Goal: Information Seeking & Learning: Learn about a topic

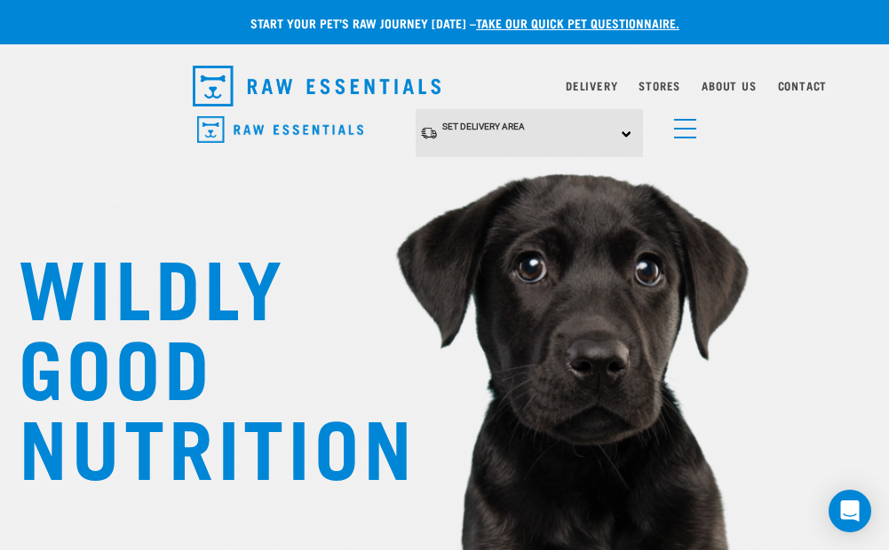
click at [692, 130] on link "menu" at bounding box center [681, 124] width 32 height 32
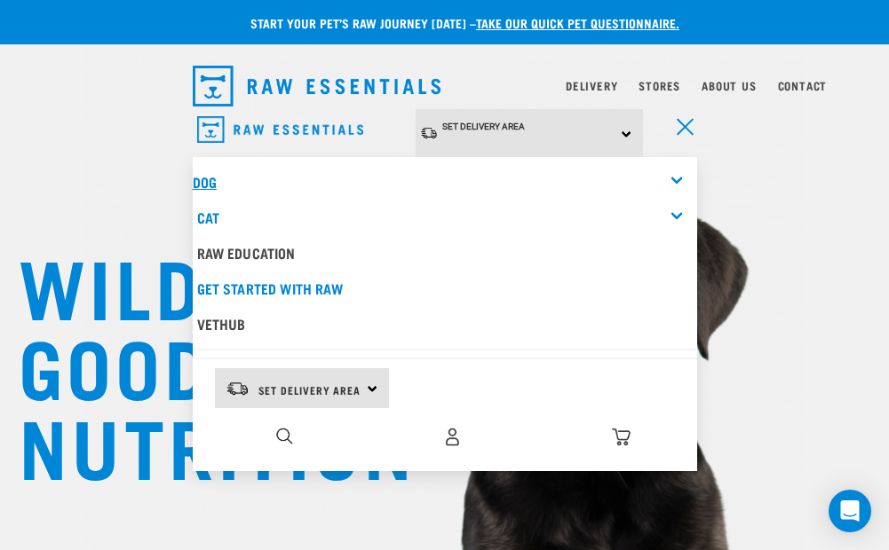
click at [213, 178] on link "Dog" at bounding box center [205, 182] width 24 height 8
click at [677, 168] on div "Dog" at bounding box center [445, 182] width 504 height 36
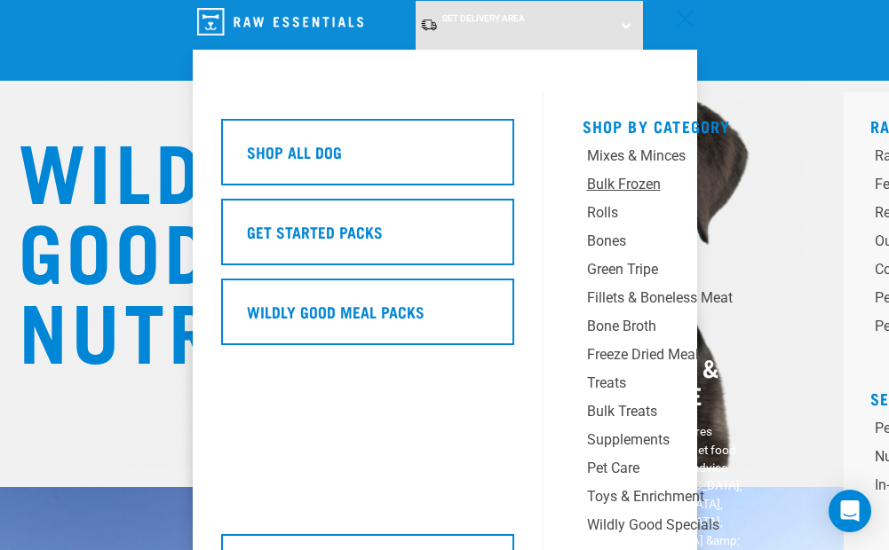
scroll to position [118, 0]
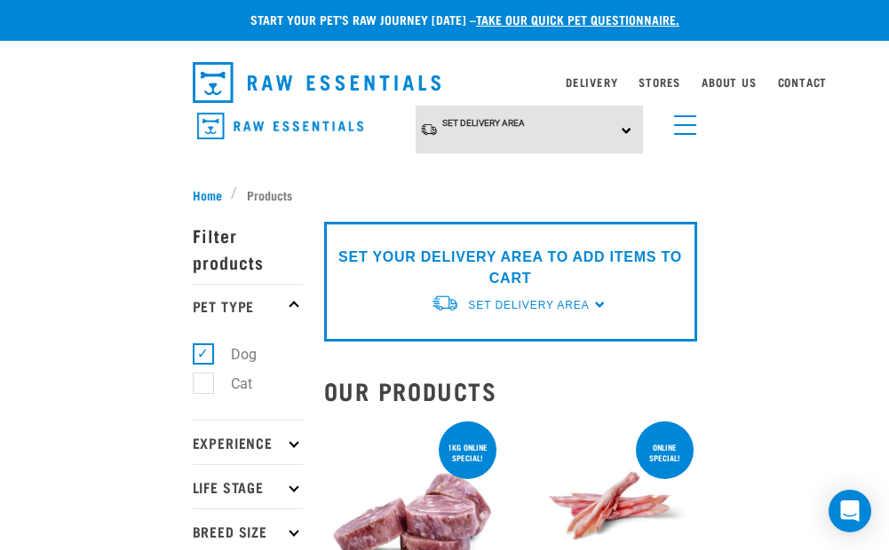
scroll to position [29, 0]
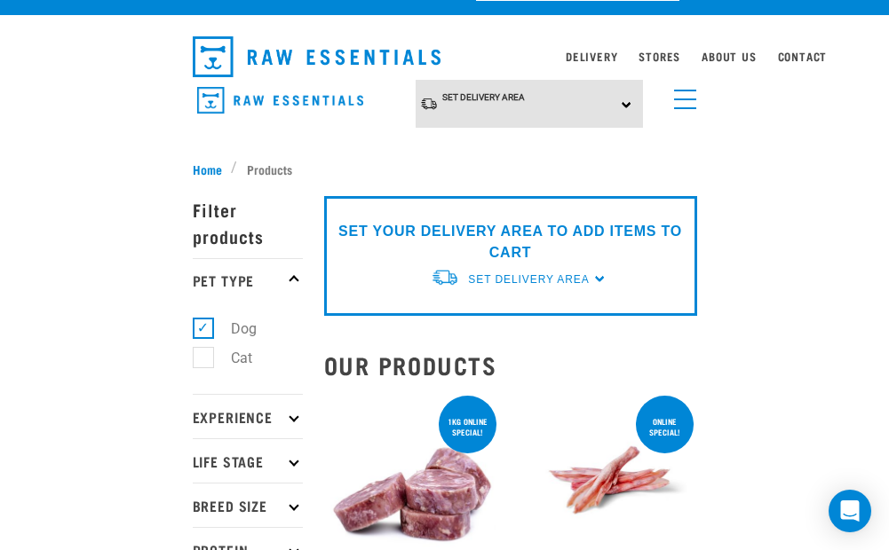
click at [681, 103] on link "menu" at bounding box center [681, 95] width 32 height 32
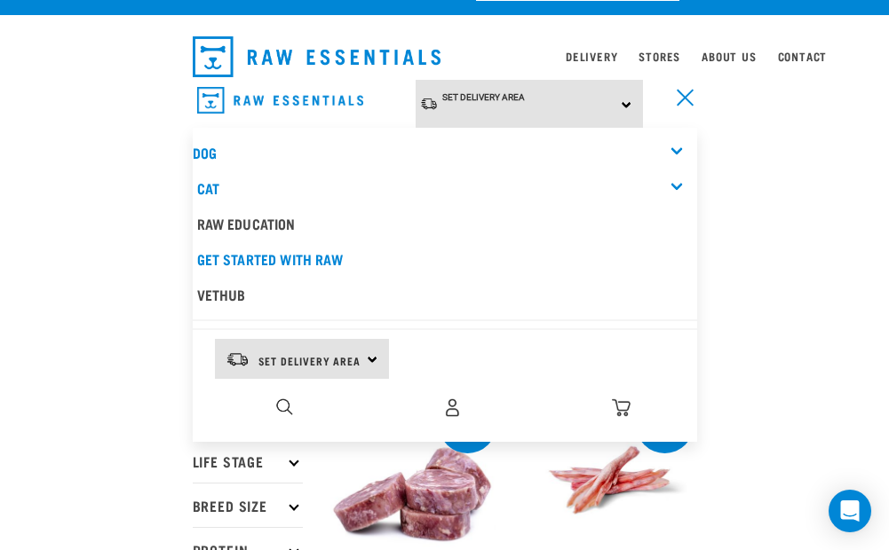
click at [677, 148] on div "Dog" at bounding box center [445, 153] width 504 height 36
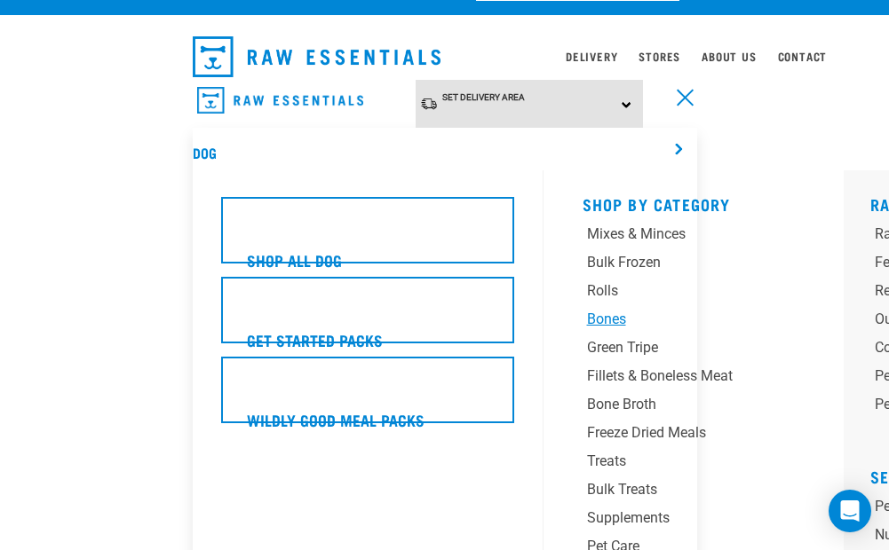
click at [607, 312] on div "Bones" at bounding box center [689, 319] width 204 height 21
click at [612, 313] on div "Bones" at bounding box center [689, 319] width 204 height 21
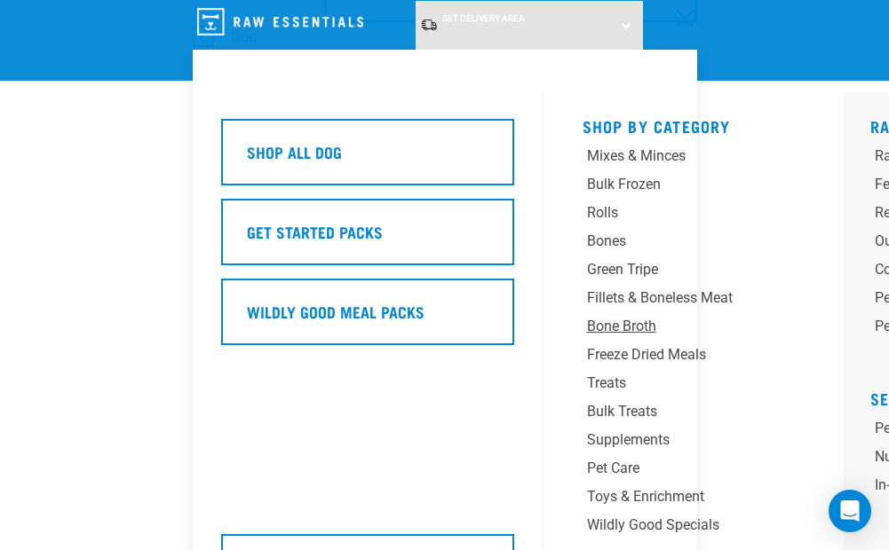
scroll to position [178, 0]
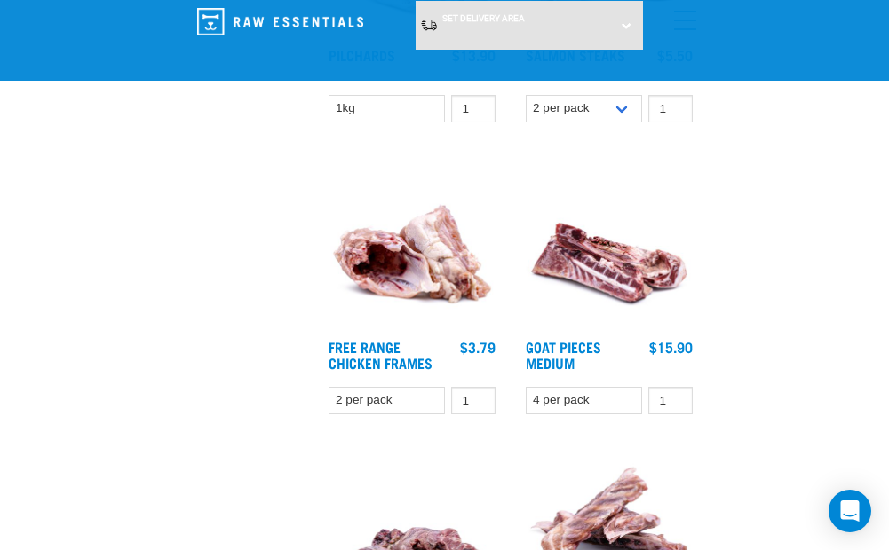
scroll to position [1302, 0]
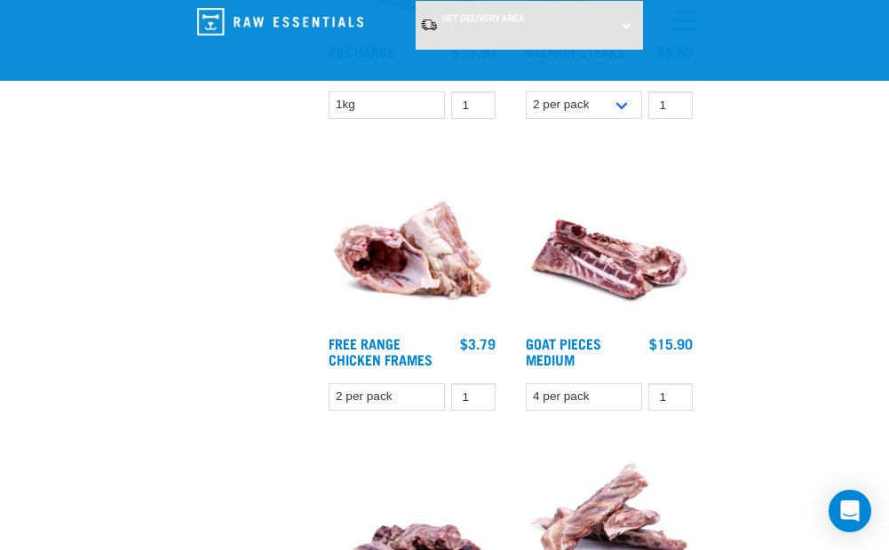
click at [574, 239] on img at bounding box center [609, 239] width 176 height 176
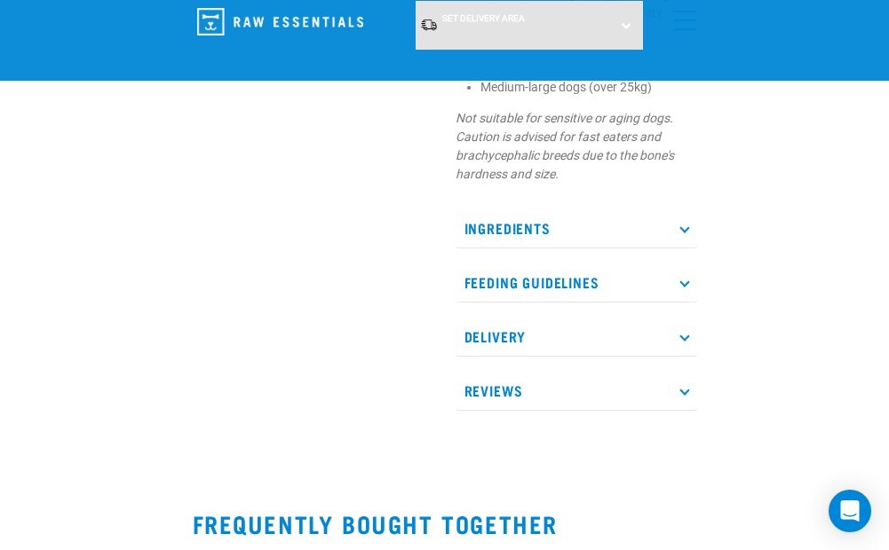
scroll to position [1095, 0]
click at [688, 284] on p "Feeding Guidelines" at bounding box center [575, 282] width 241 height 40
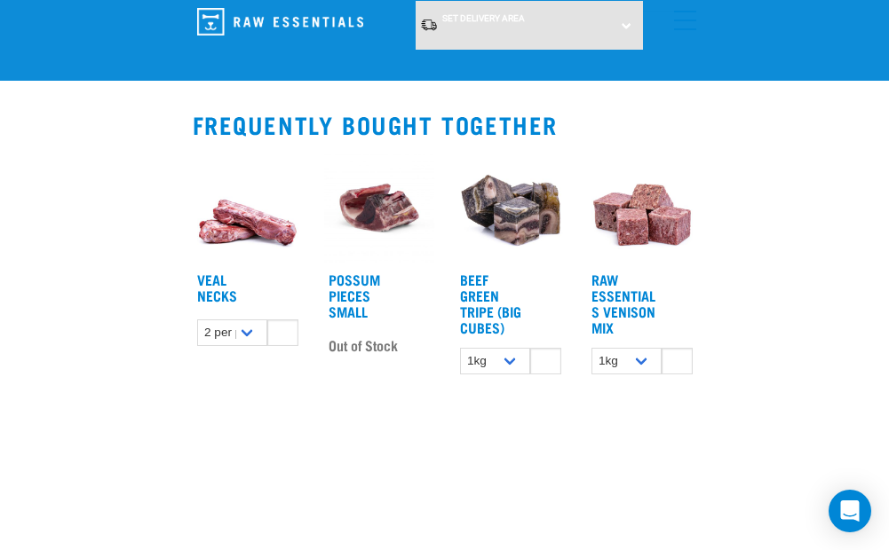
scroll to position [2022, 0]
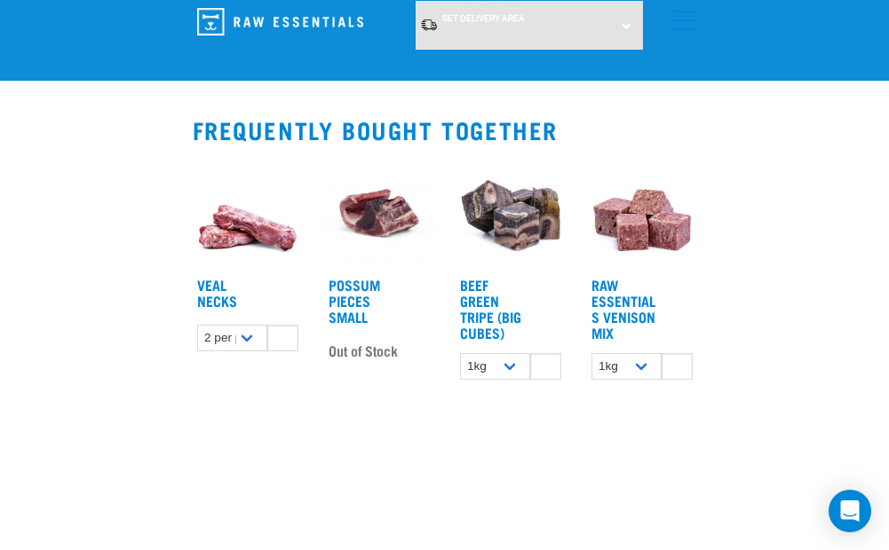
click at [376, 231] on img at bounding box center [379, 213] width 110 height 110
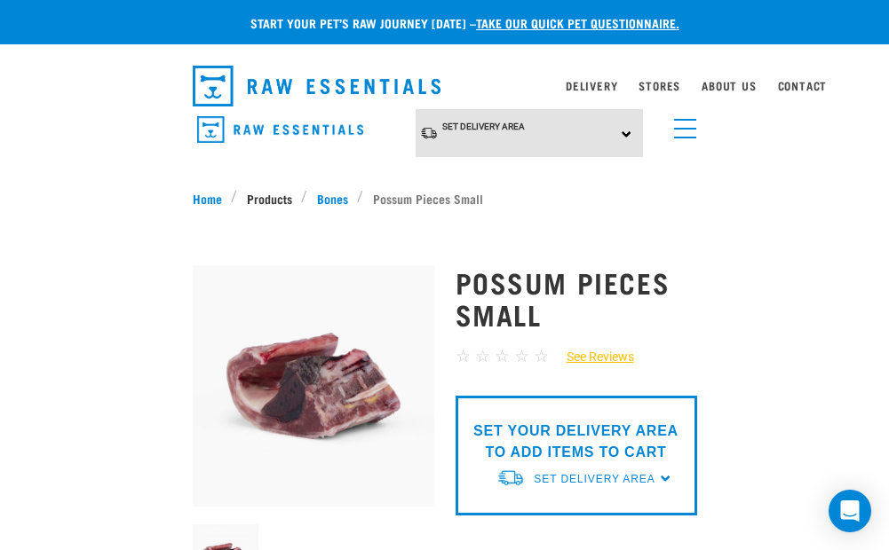
click at [271, 196] on link "Products" at bounding box center [269, 198] width 64 height 19
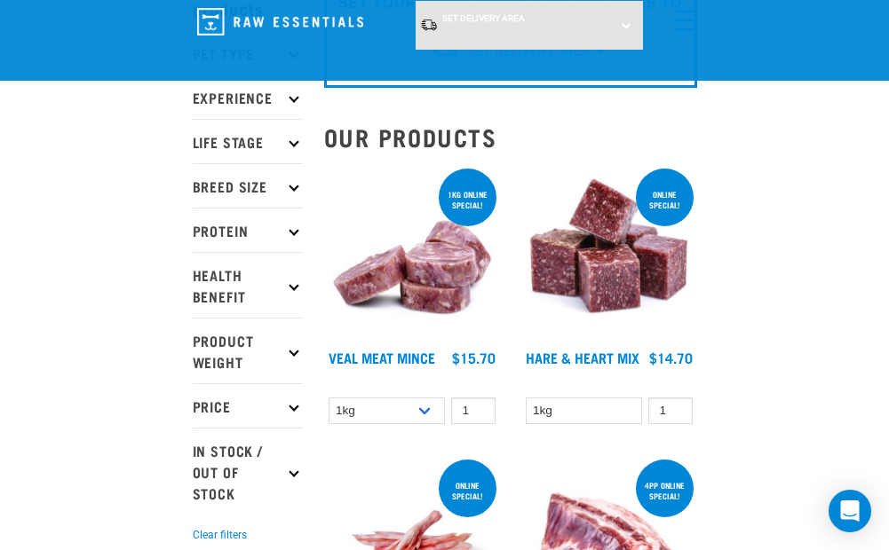
scroll to position [148, 0]
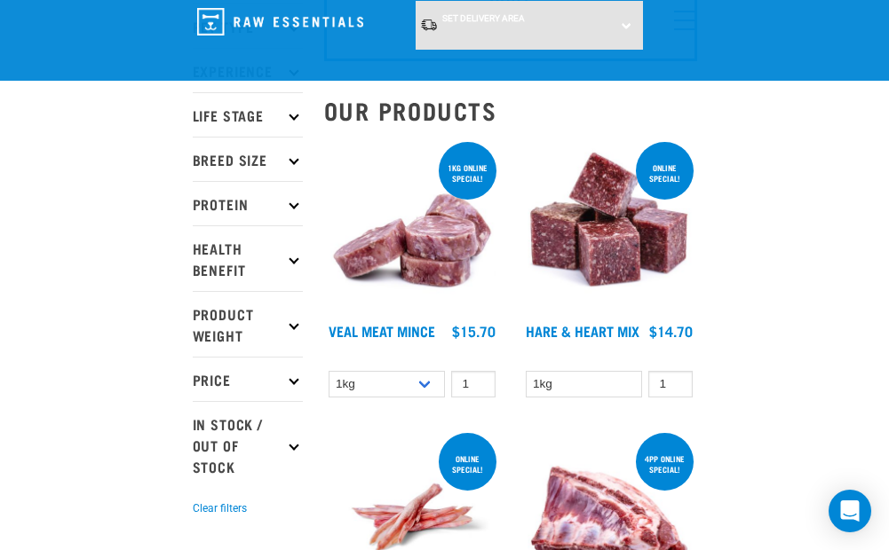
click at [292, 210] on p "Protein" at bounding box center [248, 203] width 110 height 44
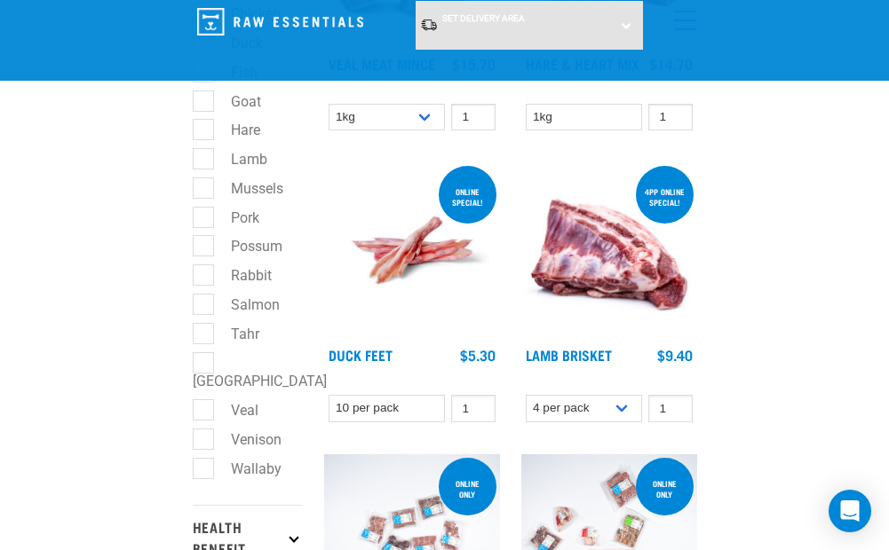
scroll to position [415, 0]
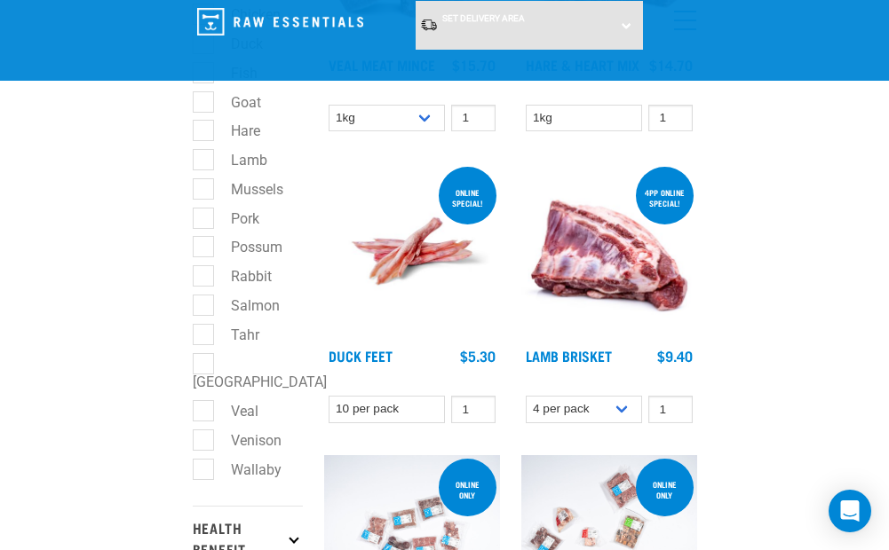
click at [202, 243] on label "Possum" at bounding box center [245, 247] width 87 height 22
click at [202, 243] on input "Possum" at bounding box center [199, 245] width 12 height 12
checkbox input "true"
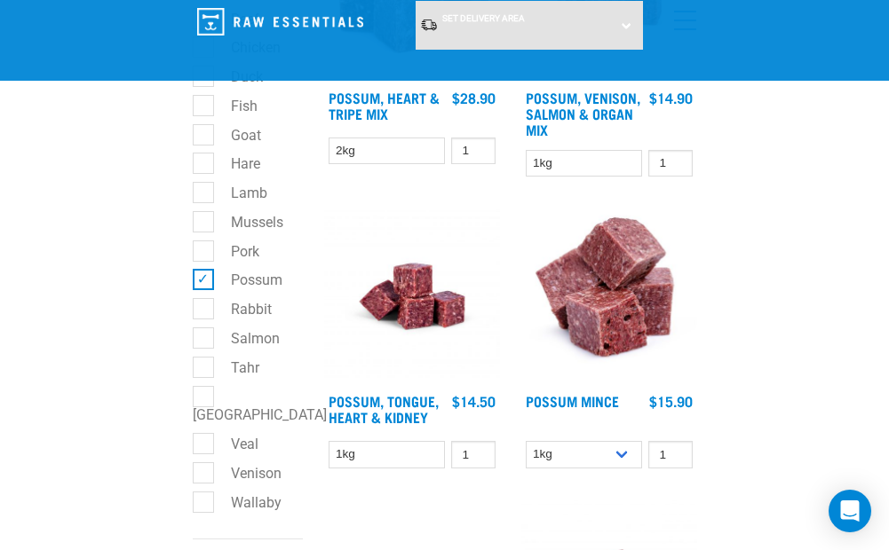
scroll to position [384, 0]
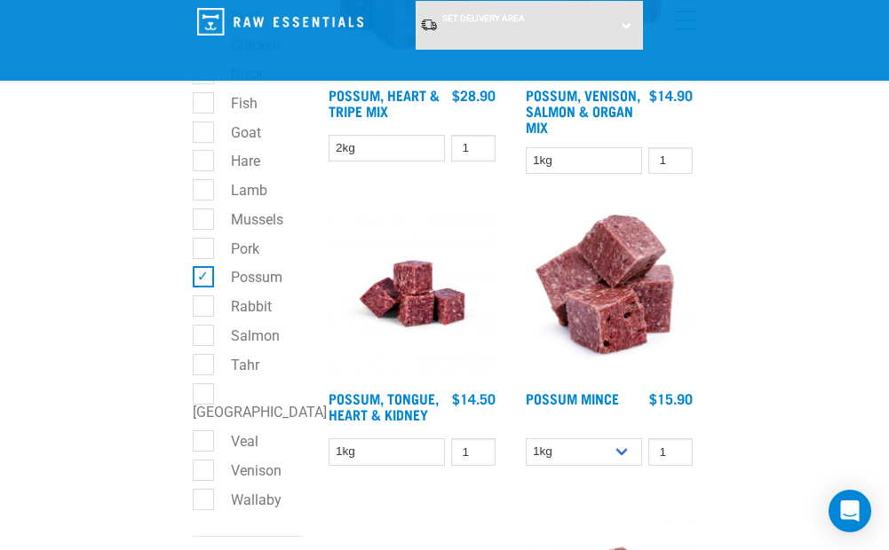
click at [622, 283] on img at bounding box center [609, 294] width 176 height 176
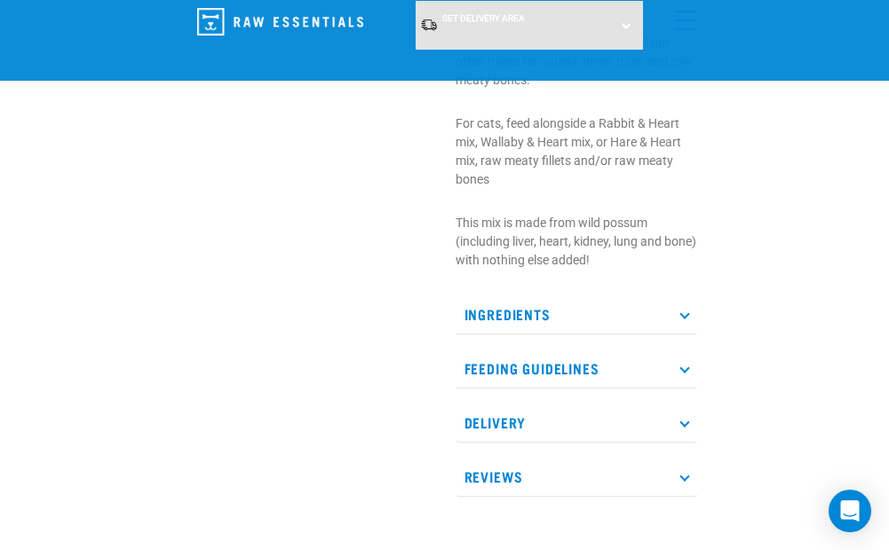
scroll to position [740, 0]
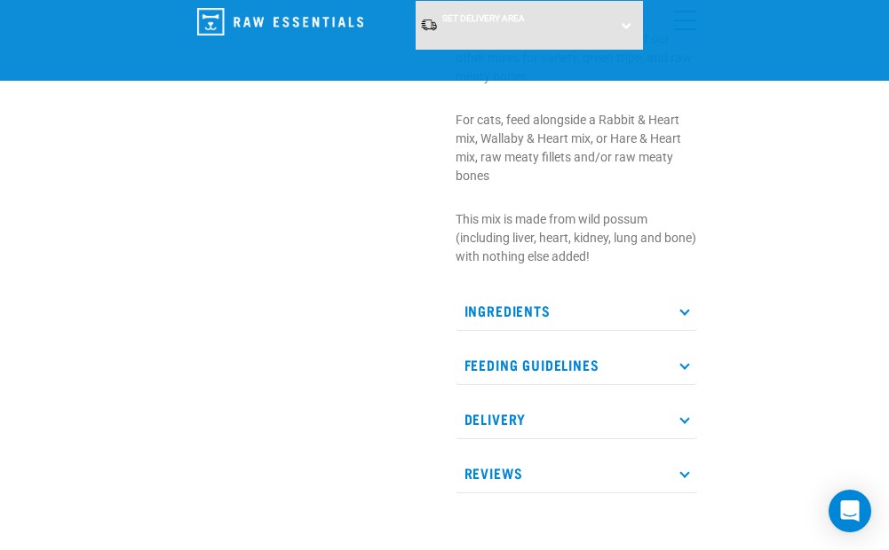
click at [688, 309] on icon at bounding box center [684, 310] width 10 height 10
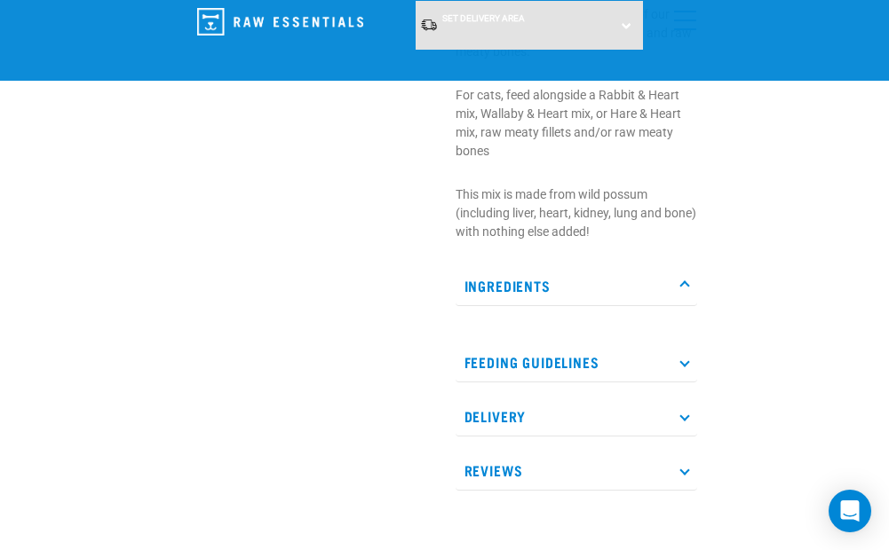
scroll to position [888, 0]
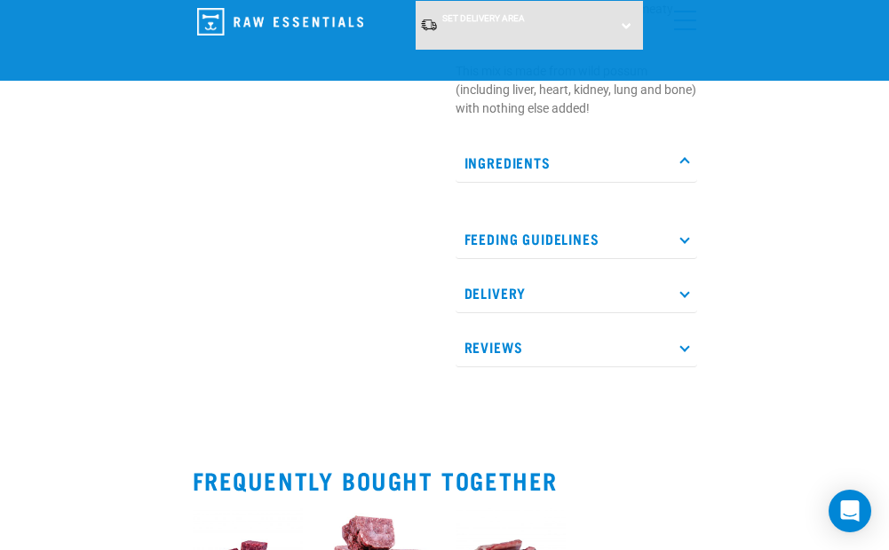
click at [689, 237] on p "Feeding Guidelines" at bounding box center [575, 239] width 241 height 40
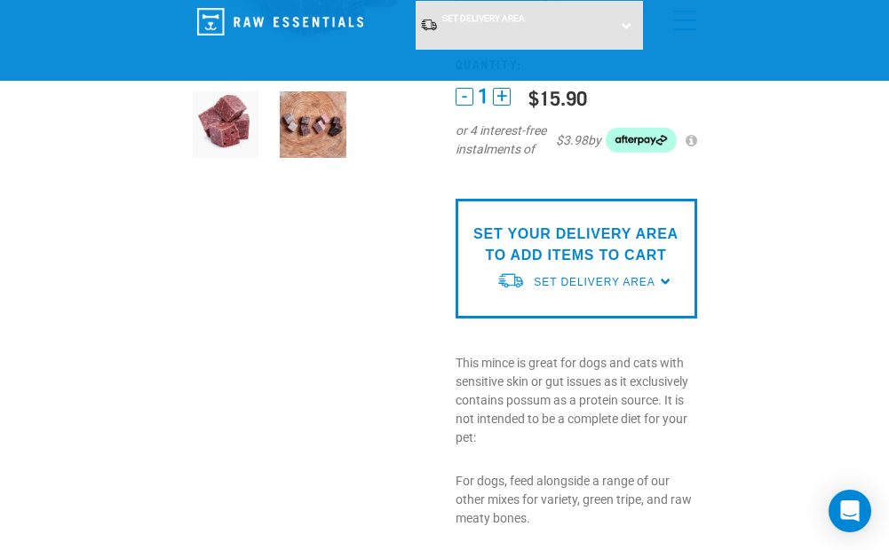
scroll to position [0, 0]
